Goal: Transaction & Acquisition: Purchase product/service

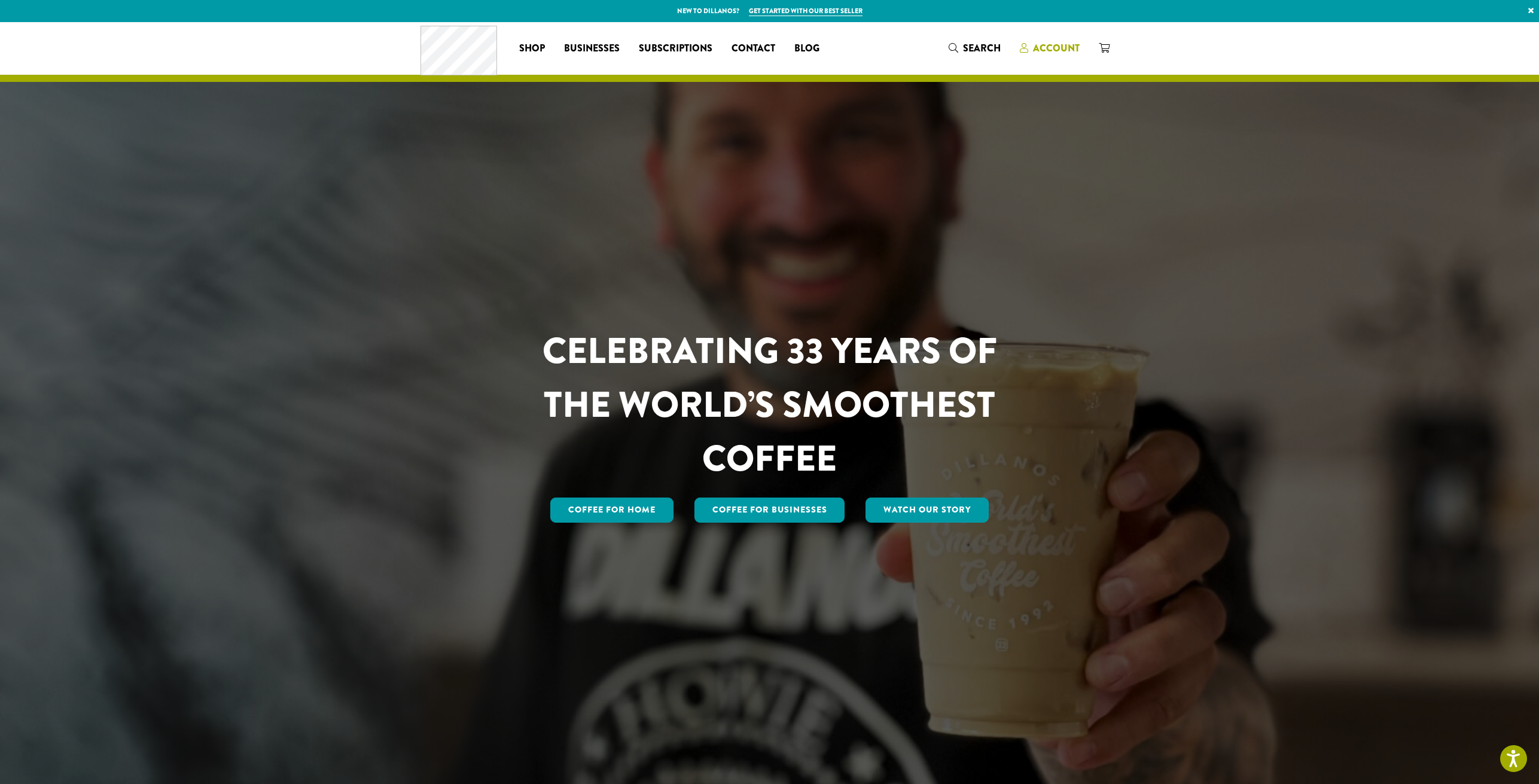
click at [1060, 43] on span "Account" at bounding box center [1056, 49] width 47 height 14
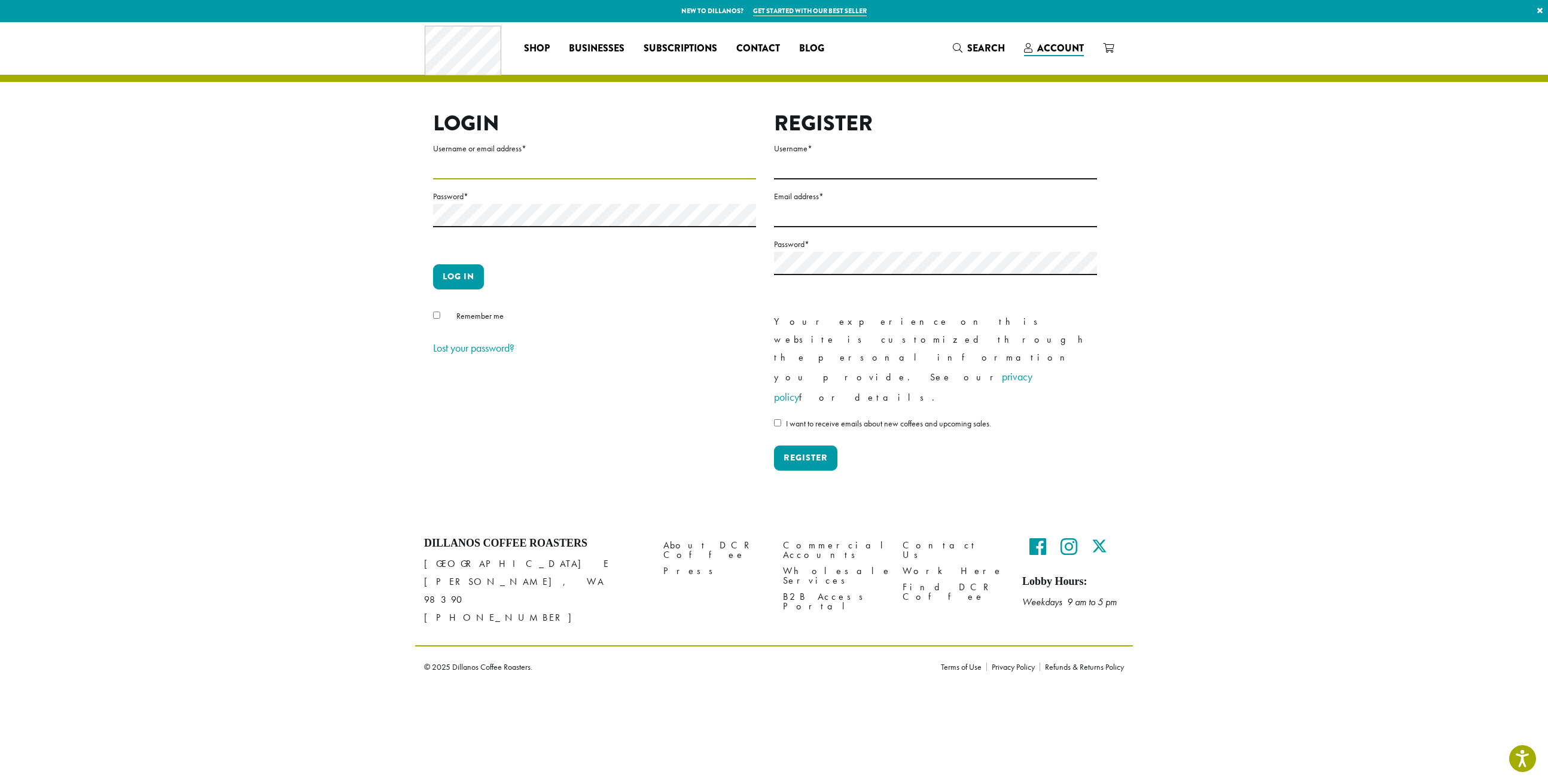
type input "**********"
click at [449, 277] on button "Log in" at bounding box center [458, 276] width 51 height 25
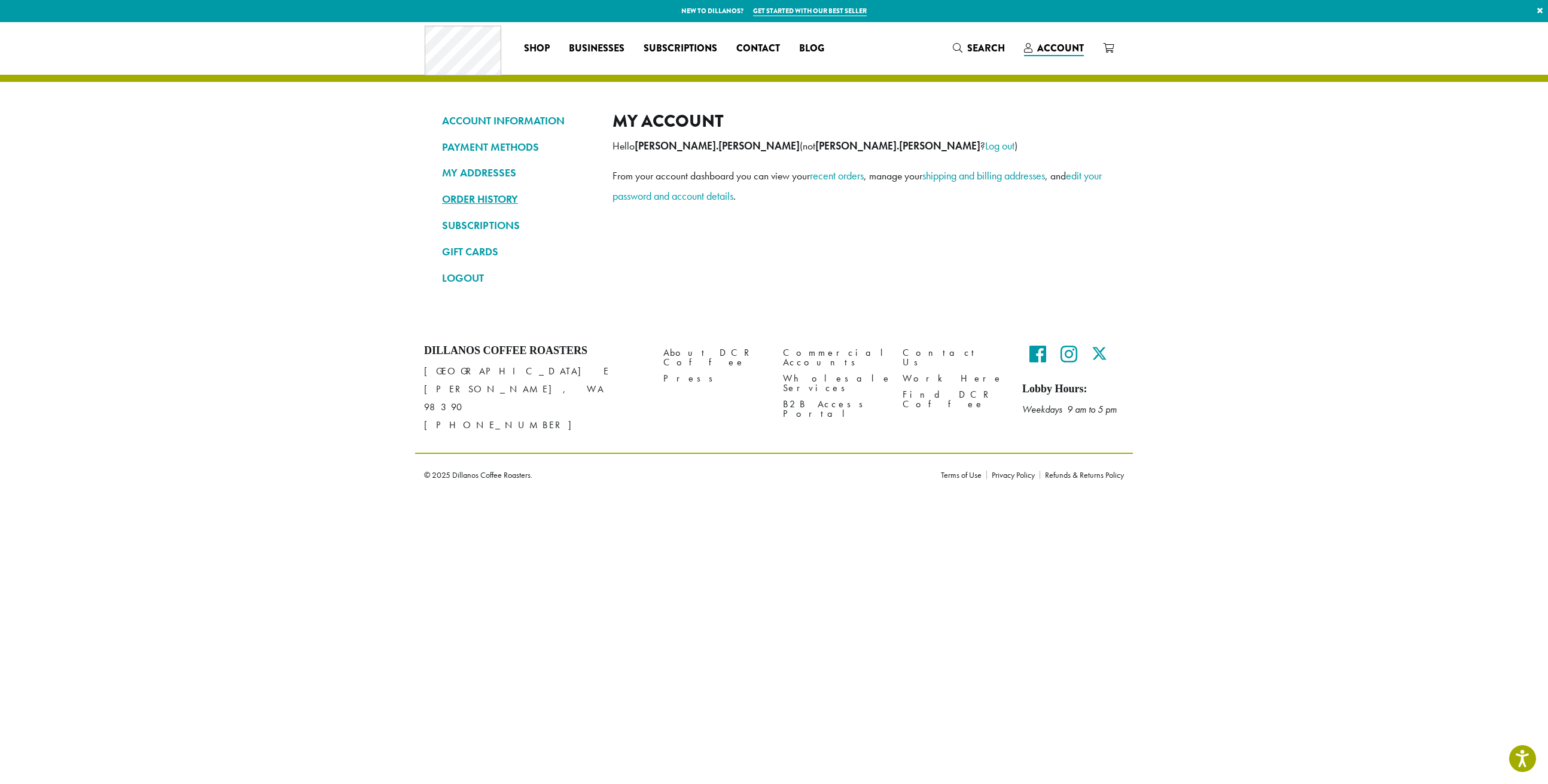
click at [496, 194] on link "ORDER HISTORY" at bounding box center [519, 199] width 153 height 20
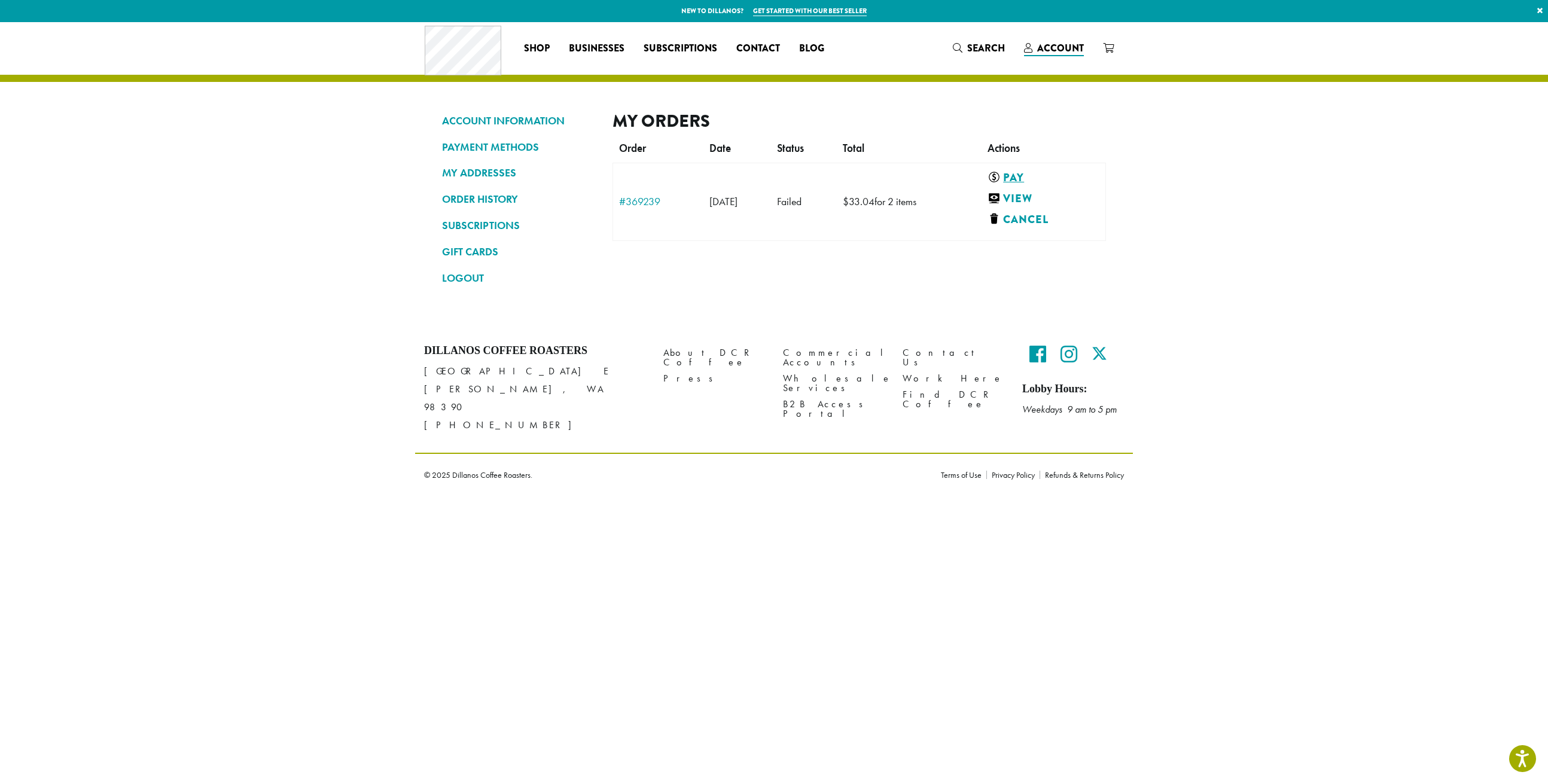
click at [1034, 174] on link "Pay" at bounding box center [1041, 177] width 107 height 15
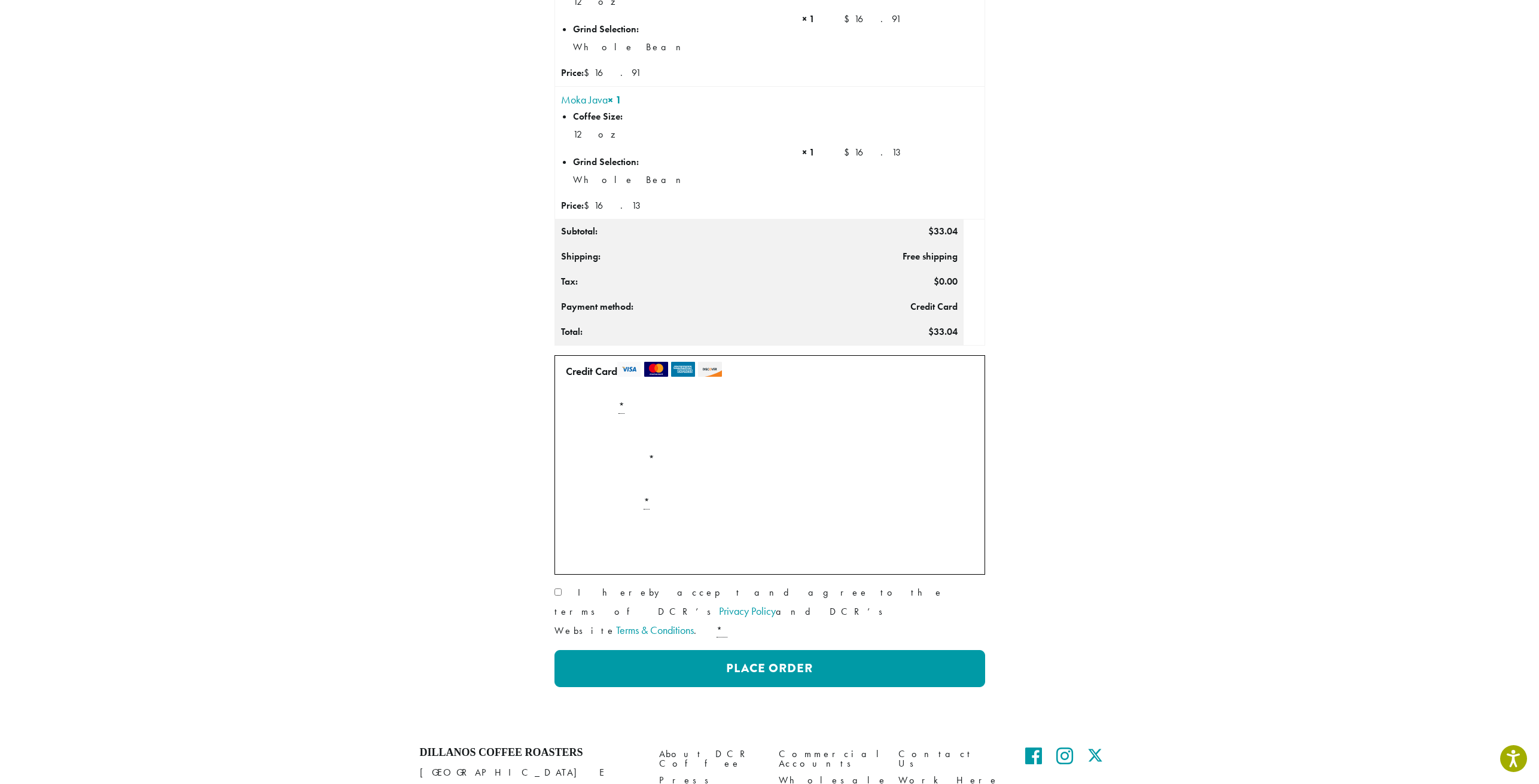
scroll to position [177, 0]
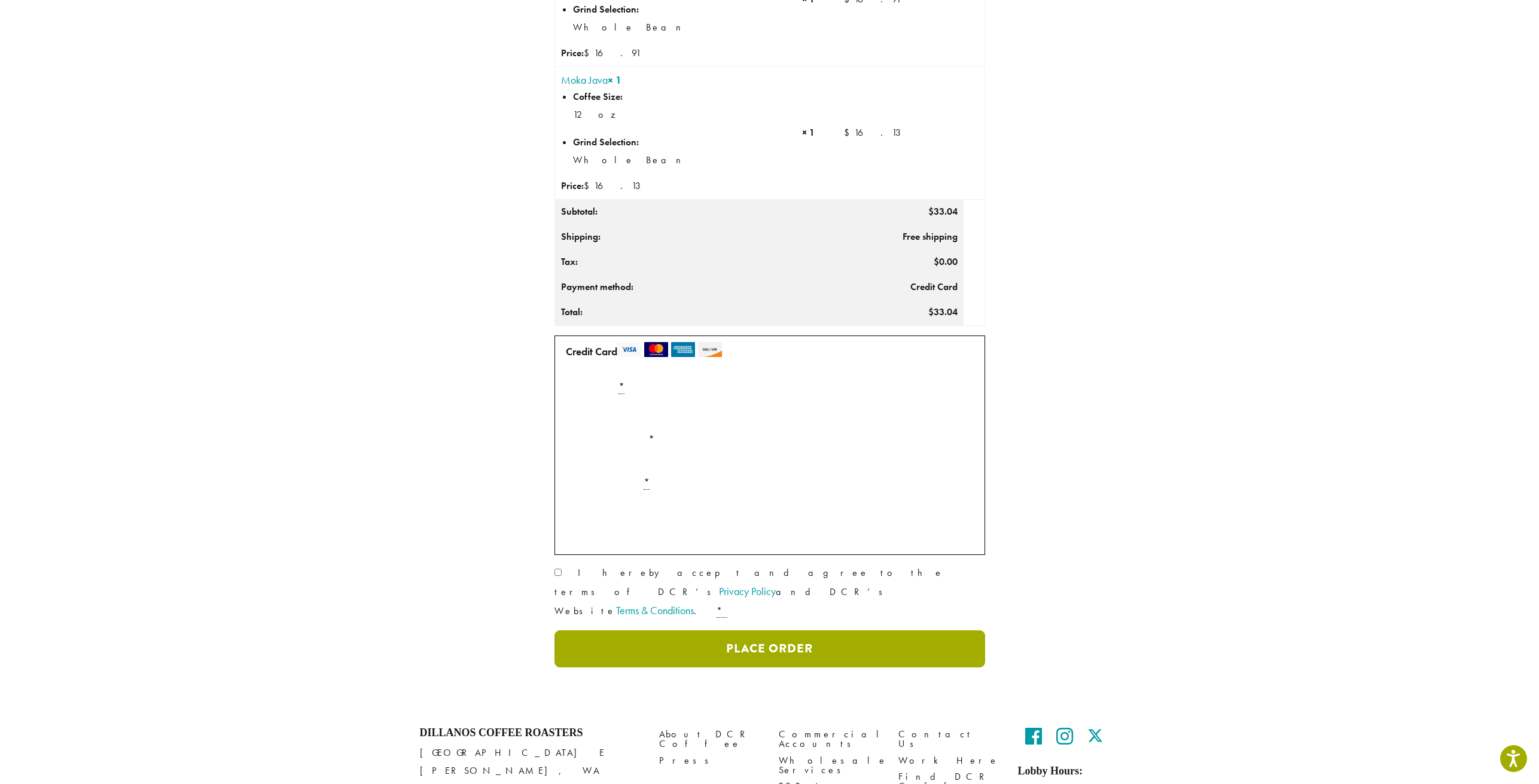
click at [708, 630] on button "Place Order" at bounding box center [770, 649] width 431 height 37
